Goal: Purchase product/service

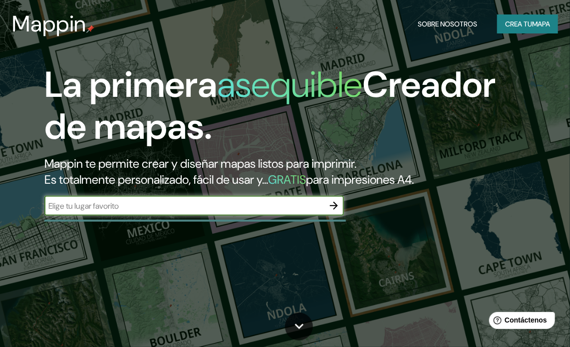
click at [230, 205] on input "text" at bounding box center [184, 205] width 280 height 11
type input "argentina san [PERSON_NAME]"
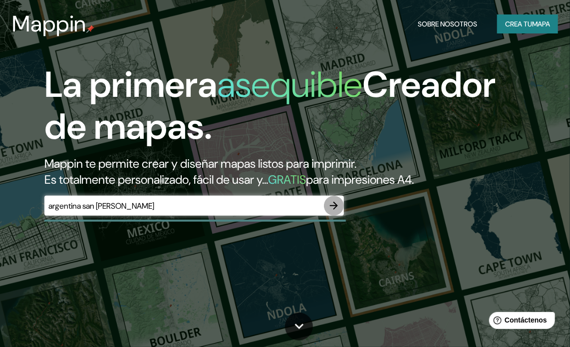
click at [334, 205] on icon "button" at bounding box center [334, 206] width 12 height 12
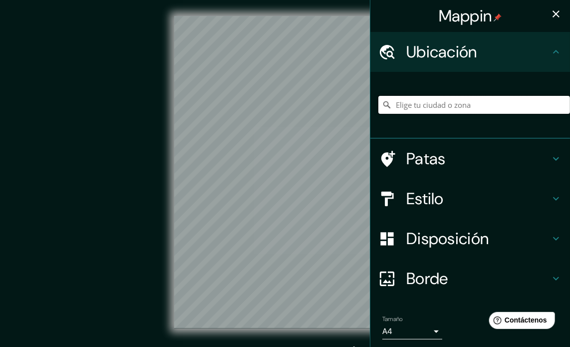
click at [407, 106] on input "Elige tu ciudad o zona" at bounding box center [474, 105] width 192 height 18
click at [387, 104] on input "Defensa, [GEOGRAPHIC_DATA][PERSON_NAME], [GEOGRAPHIC_DATA], [GEOGRAPHIC_DATA]" at bounding box center [474, 105] width 192 height 18
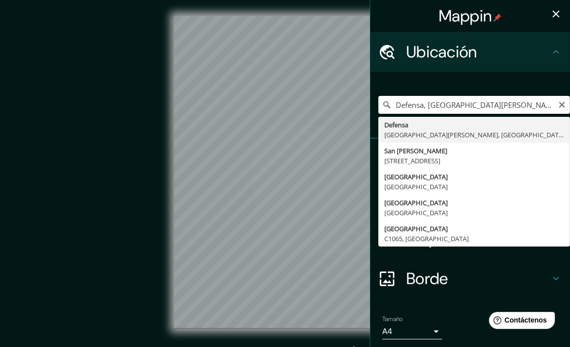
click at [386, 101] on input "Defensa, [GEOGRAPHIC_DATA][PERSON_NAME], [GEOGRAPHIC_DATA], [GEOGRAPHIC_DATA]" at bounding box center [474, 105] width 192 height 18
click at [506, 281] on h4 "Borde" at bounding box center [478, 279] width 144 height 20
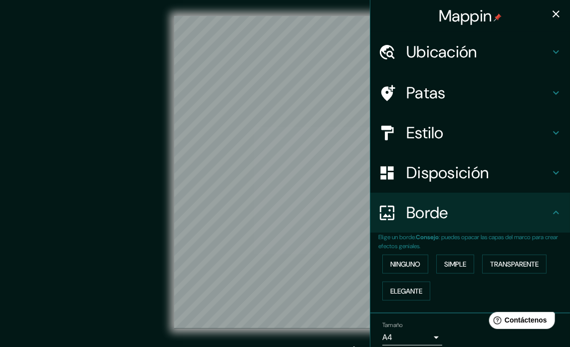
click at [432, 47] on font "Ubicación" at bounding box center [441, 51] width 71 height 21
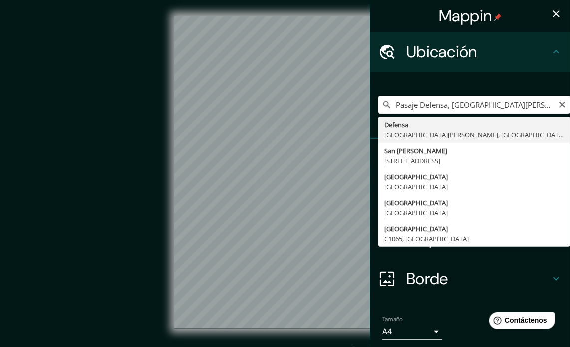
drag, startPoint x: 412, startPoint y: 104, endPoint x: 378, endPoint y: 99, distance: 34.3
click at [378, 99] on input "Pasaje Defensa, [GEOGRAPHIC_DATA][PERSON_NAME], [GEOGRAPHIC_DATA], [GEOGRAPHIC_…" at bounding box center [474, 105] width 192 height 18
click at [417, 103] on input "Defensa, [GEOGRAPHIC_DATA][PERSON_NAME], [GEOGRAPHIC_DATA], [GEOGRAPHIC_DATA]" at bounding box center [474, 105] width 192 height 18
click at [431, 105] on input "[STREET_ADDRESS][PERSON_NAME]" at bounding box center [474, 105] width 192 height 18
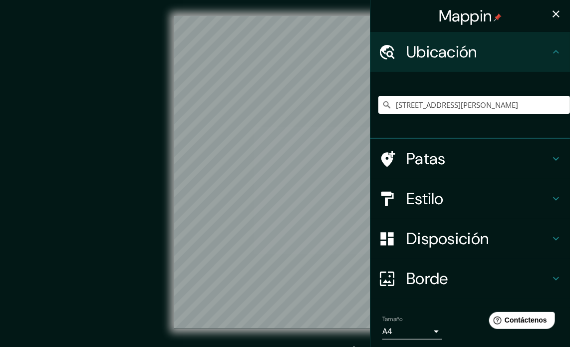
click at [428, 150] on font "Patas" at bounding box center [425, 158] width 39 height 21
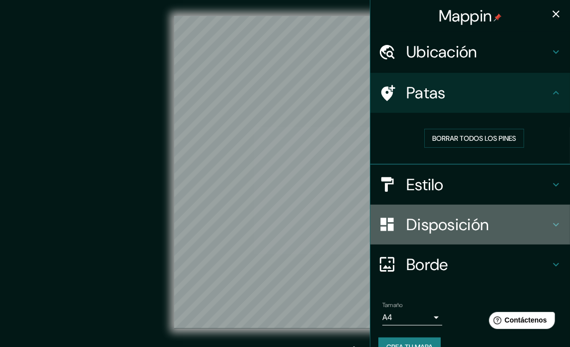
click at [441, 226] on font "Disposición" at bounding box center [447, 224] width 82 height 21
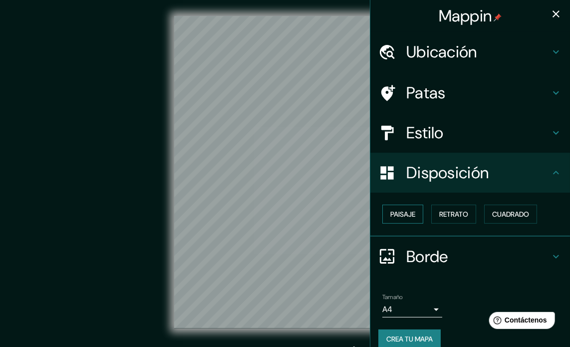
click at [398, 212] on font "Paisaje" at bounding box center [402, 214] width 25 height 9
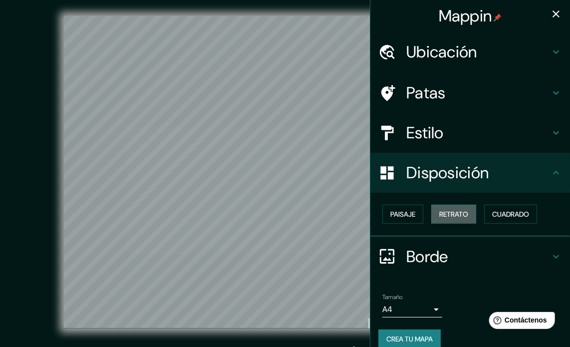
click at [452, 216] on font "Retrato" at bounding box center [453, 214] width 29 height 9
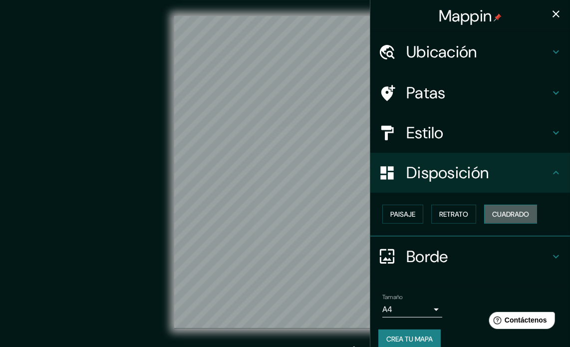
click at [516, 211] on font "Cuadrado" at bounding box center [510, 214] width 37 height 9
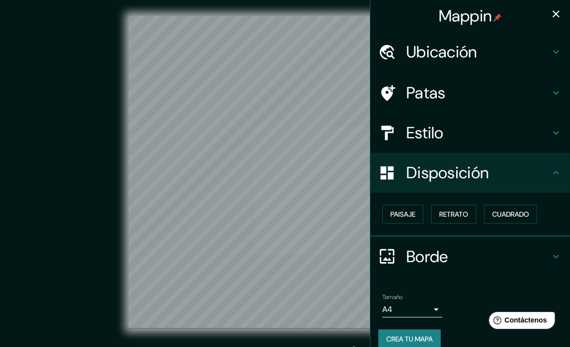
click at [530, 55] on h4 "Ubicación" at bounding box center [478, 52] width 144 height 20
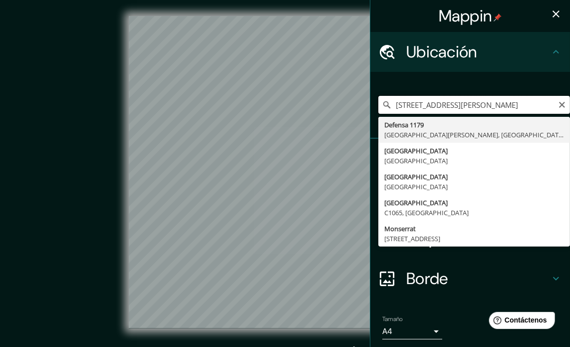
click at [436, 105] on input "[STREET_ADDRESS][PERSON_NAME]" at bounding box center [474, 105] width 192 height 18
drag, startPoint x: 437, startPoint y: 105, endPoint x: 386, endPoint y: 107, distance: 51.5
click at [386, 107] on input "[STREET_ADDRESS][PERSON_NAME]" at bounding box center [474, 105] width 192 height 18
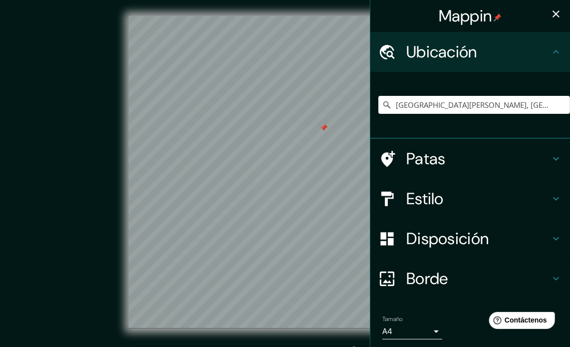
drag, startPoint x: 338, startPoint y: 108, endPoint x: 328, endPoint y: 128, distance: 21.7
click at [328, 128] on div at bounding box center [324, 128] width 8 height 8
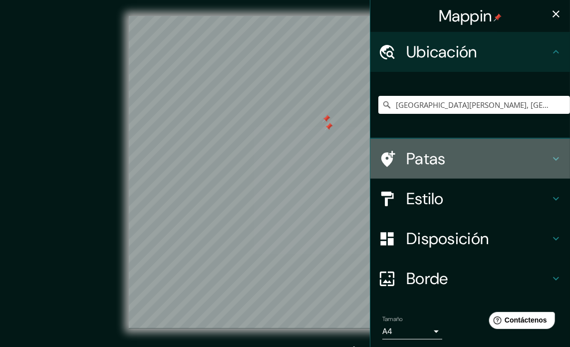
click at [550, 163] on icon at bounding box center [556, 159] width 12 height 12
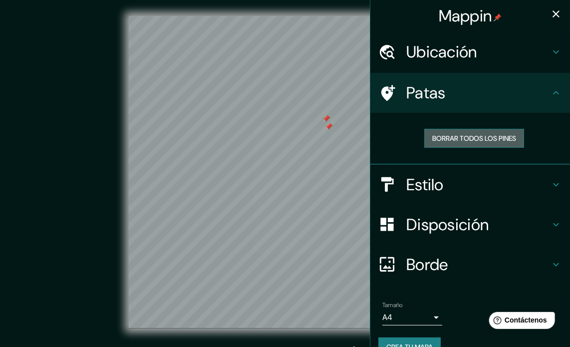
click at [463, 138] on font "Borrar todos los pines" at bounding box center [474, 138] width 84 height 9
click at [473, 52] on h4 "Ubicación" at bounding box center [478, 52] width 144 height 20
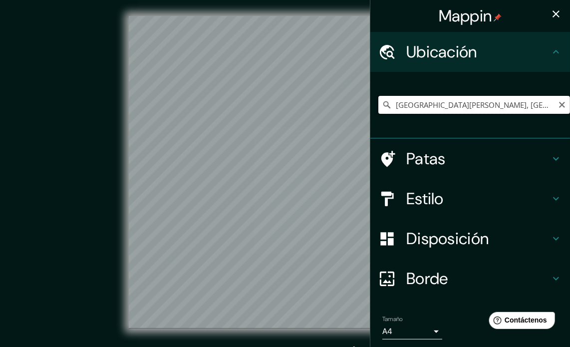
click at [541, 109] on input "[GEOGRAPHIC_DATA][PERSON_NAME], [GEOGRAPHIC_DATA]" at bounding box center [474, 105] width 192 height 18
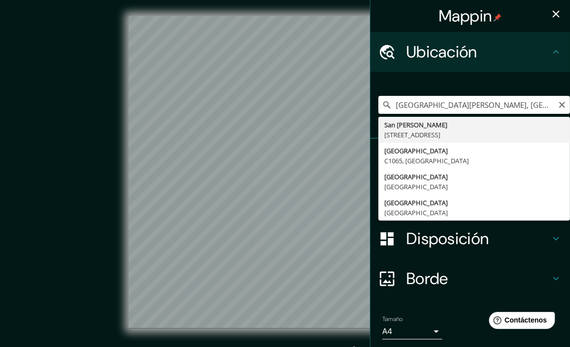
type input "[STREET_ADDRESS][PERSON_NAME]"
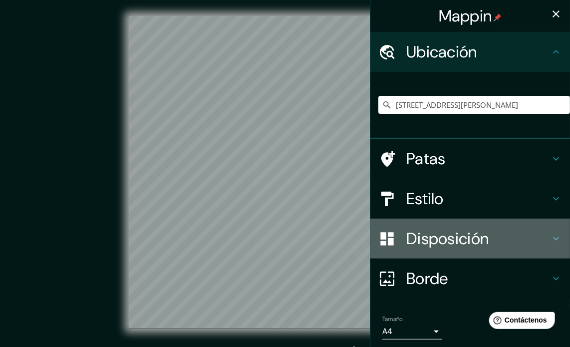
click at [489, 236] on h4 "Disposición" at bounding box center [478, 239] width 144 height 20
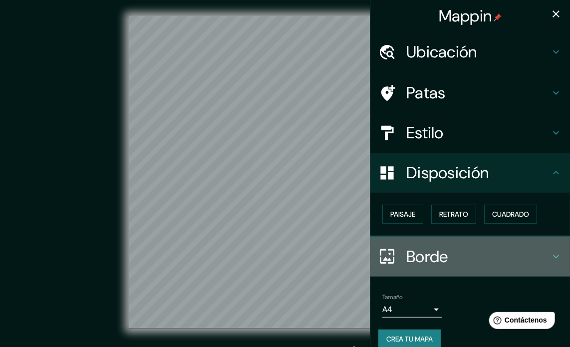
click at [427, 254] on font "Borde" at bounding box center [427, 256] width 42 height 21
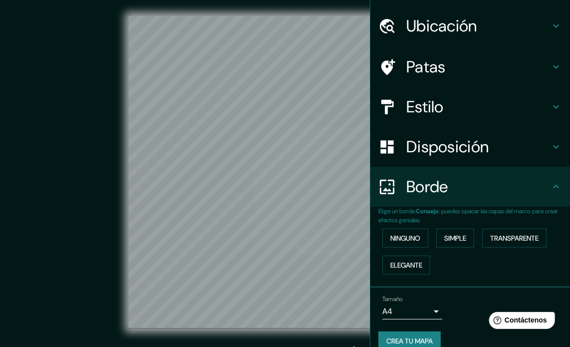
scroll to position [40, 0]
